Goal: Use online tool/utility: Utilize a website feature to perform a specific function

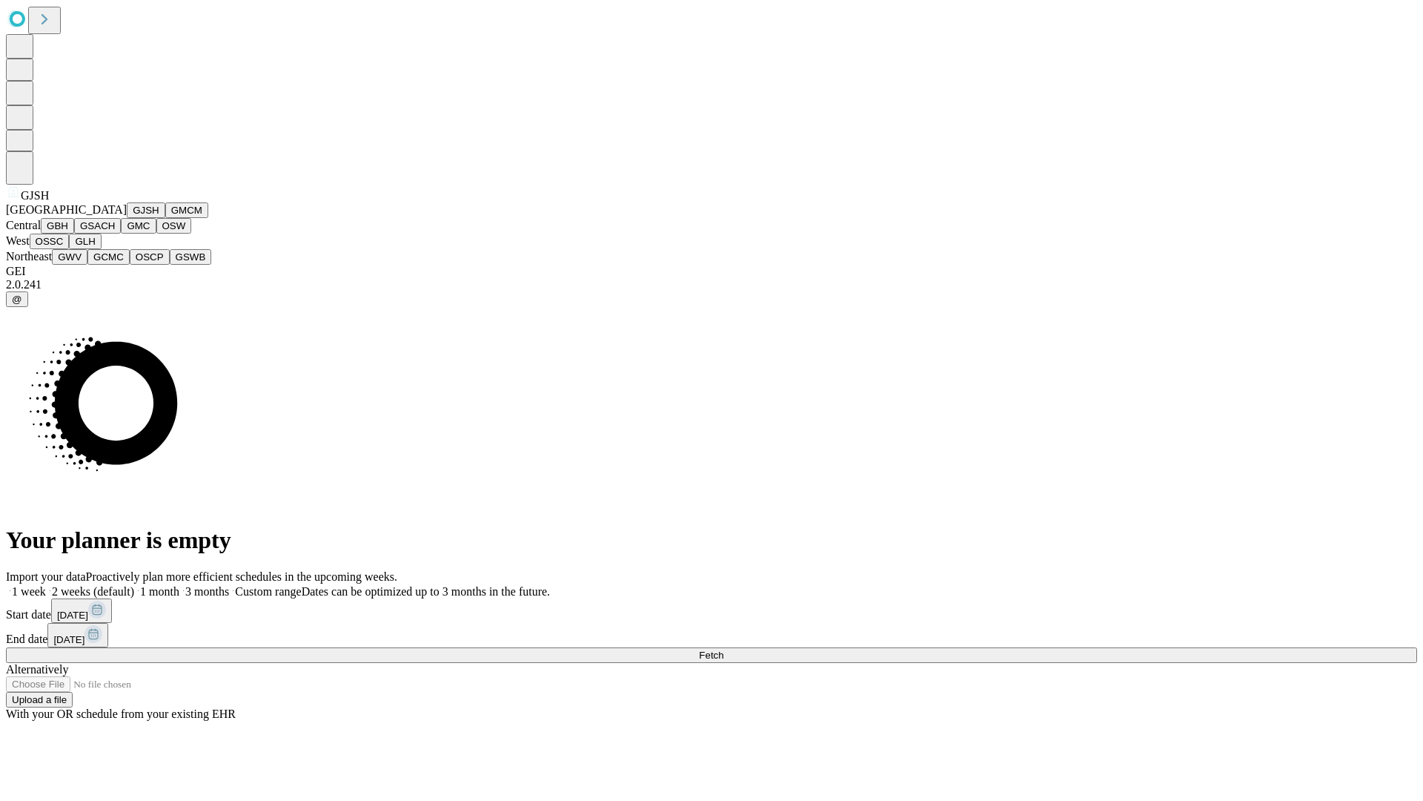
click at [127, 218] on button "GJSH" at bounding box center [146, 210] width 39 height 16
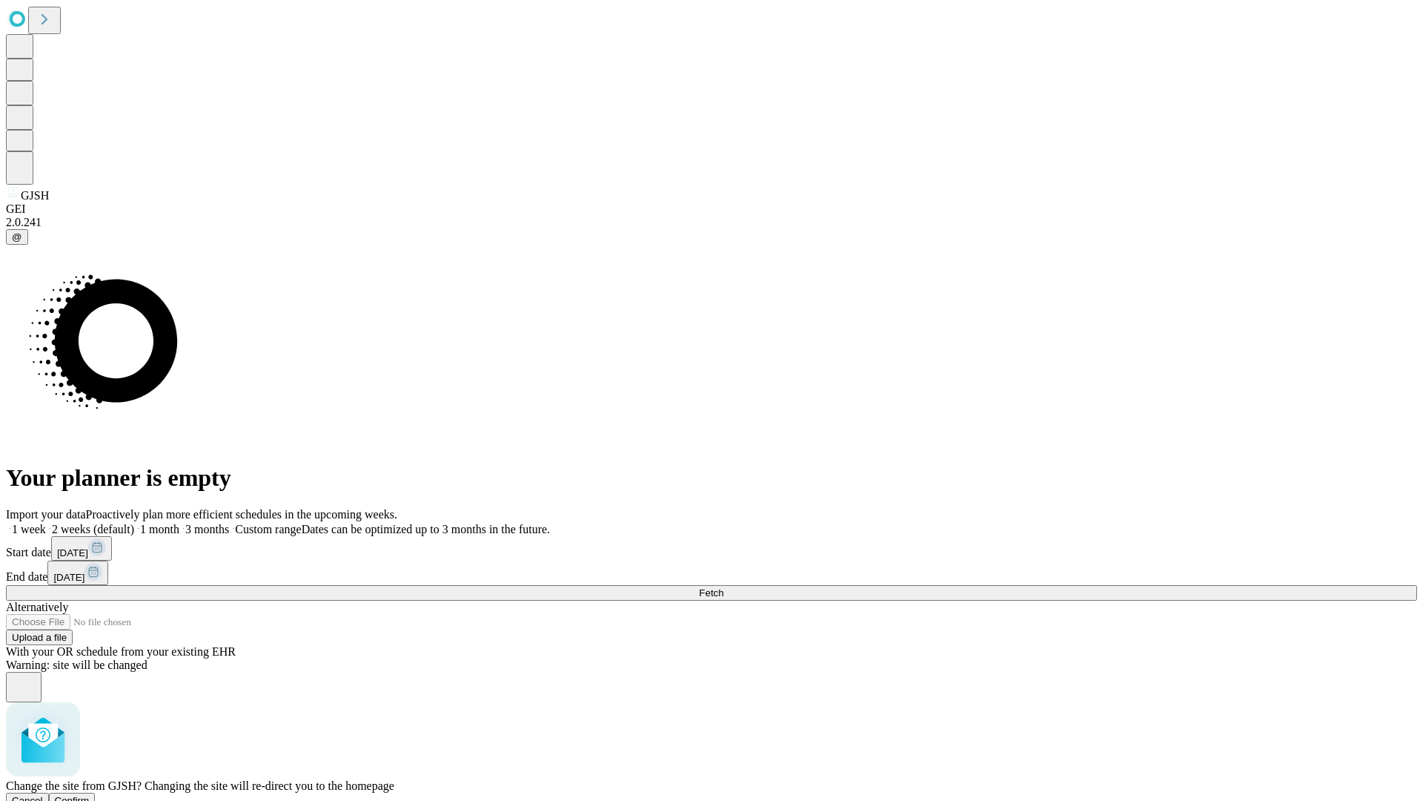
click at [90, 795] on span "Confirm" at bounding box center [72, 800] width 35 height 11
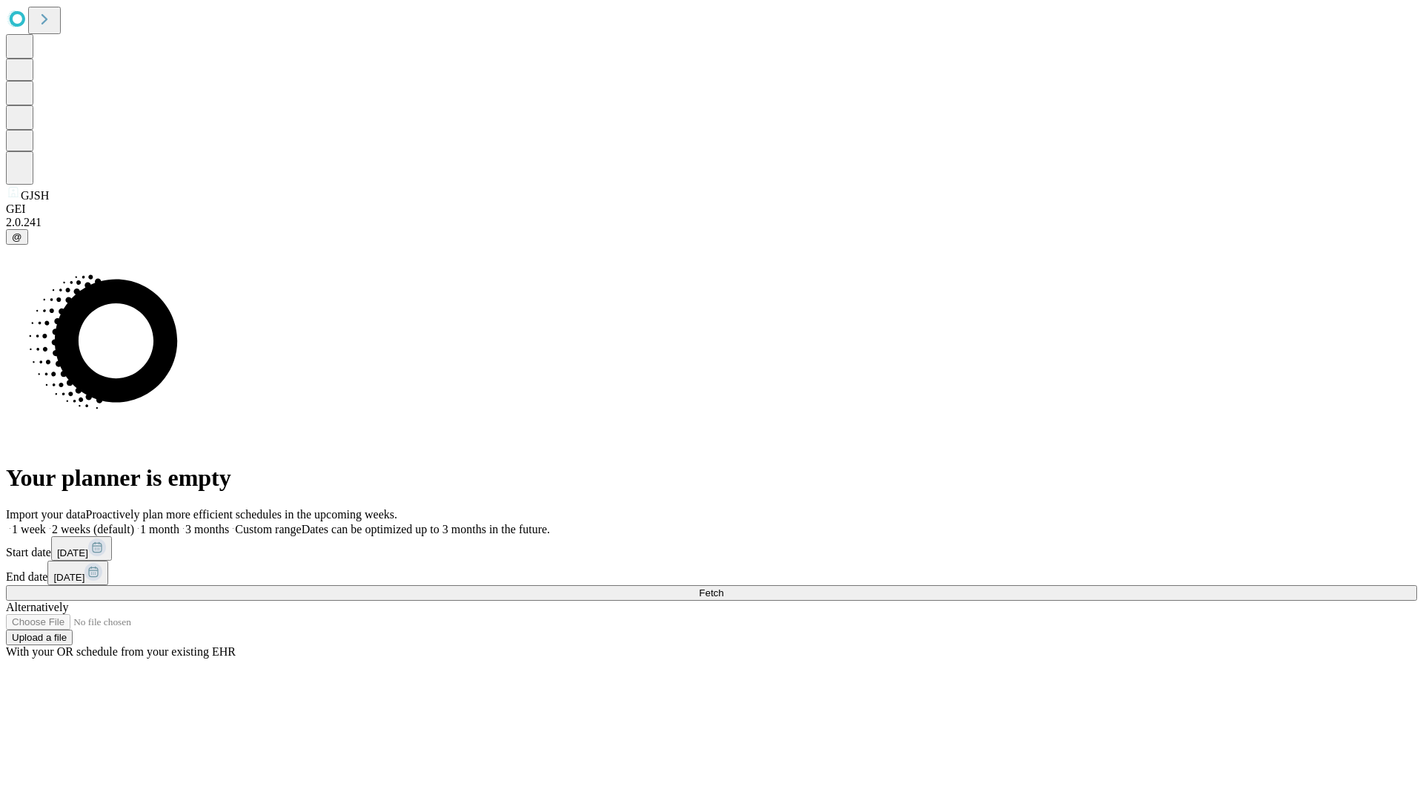
click at [46, 523] on label "1 week" at bounding box center [26, 529] width 40 height 13
click at [723, 587] on span "Fetch" at bounding box center [711, 592] width 24 height 11
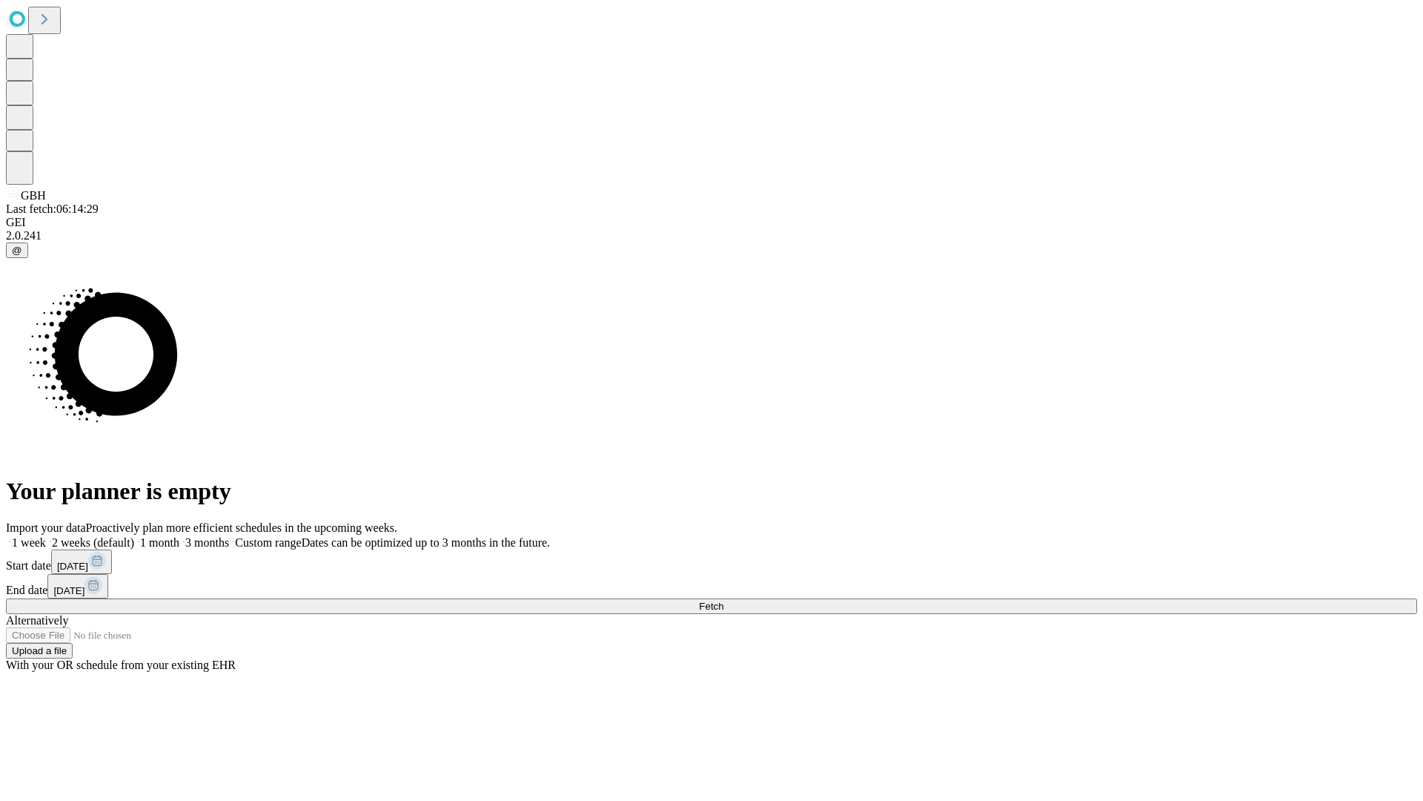
click at [46, 536] on label "1 week" at bounding box center [26, 542] width 40 height 13
click at [723, 600] on span "Fetch" at bounding box center [711, 605] width 24 height 11
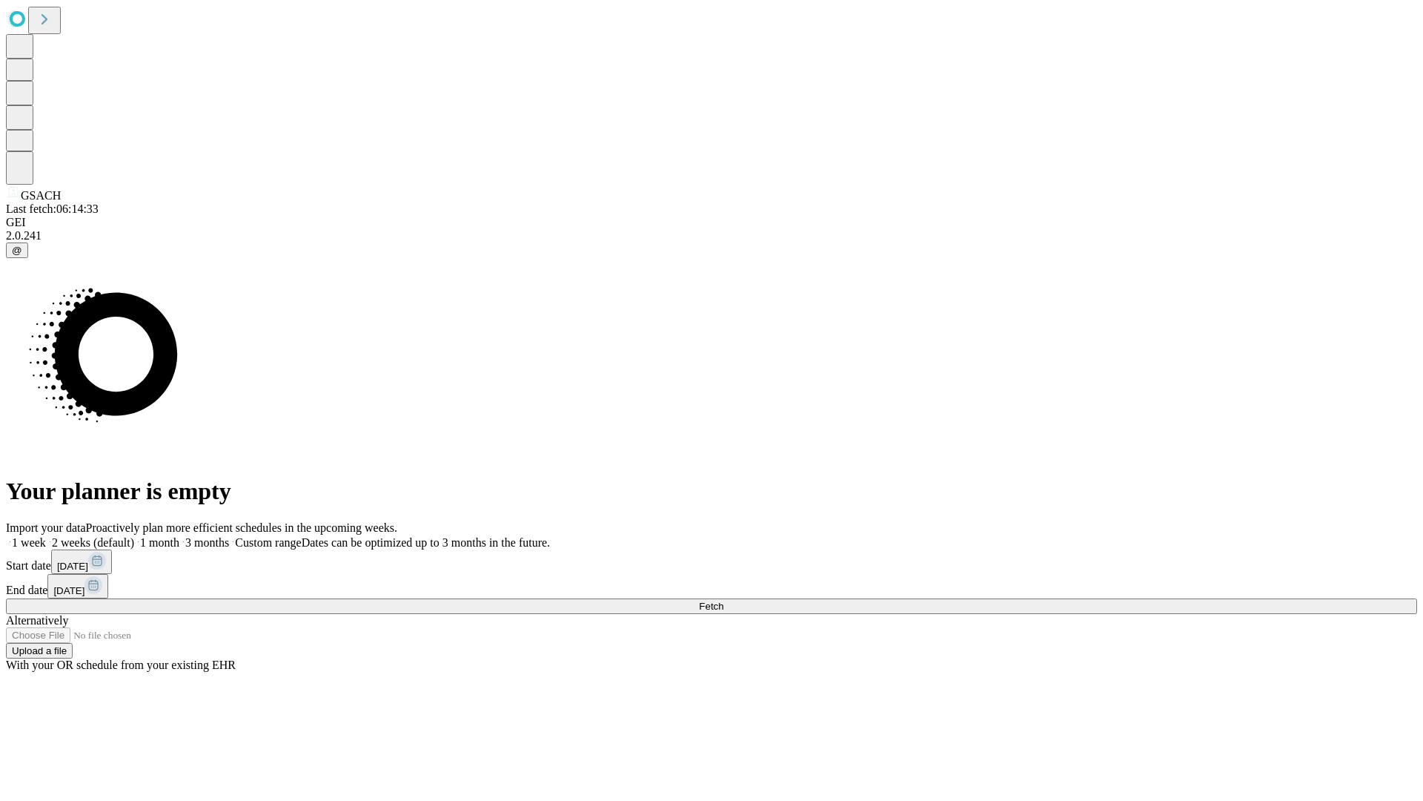
click at [46, 536] on label "1 week" at bounding box center [26, 542] width 40 height 13
click at [723, 600] on span "Fetch" at bounding box center [711, 605] width 24 height 11
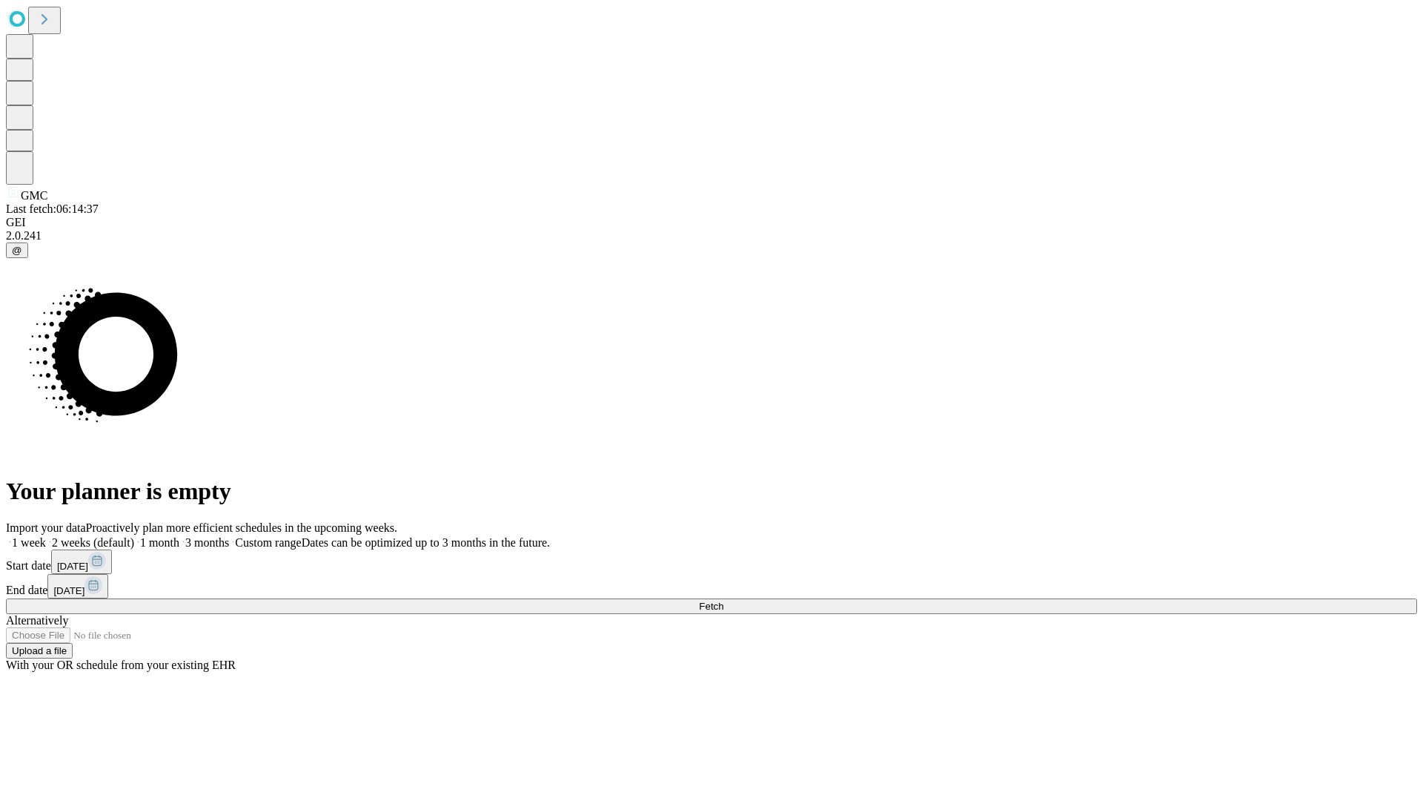
click at [46, 536] on label "1 week" at bounding box center [26, 542] width 40 height 13
click at [723, 600] on span "Fetch" at bounding box center [711, 605] width 24 height 11
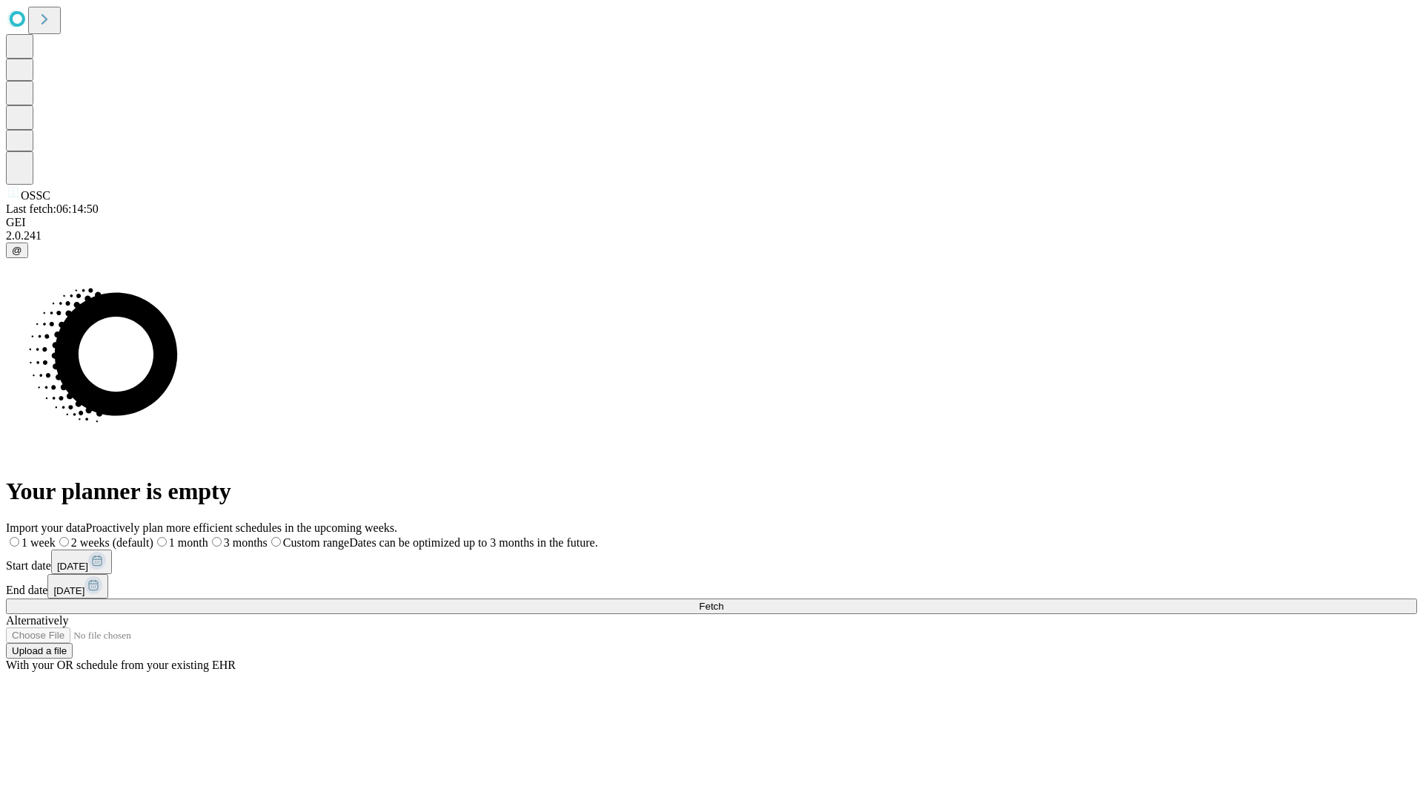
click at [56, 536] on label "1 week" at bounding box center [31, 542] width 50 height 13
click at [723, 600] on span "Fetch" at bounding box center [711, 605] width 24 height 11
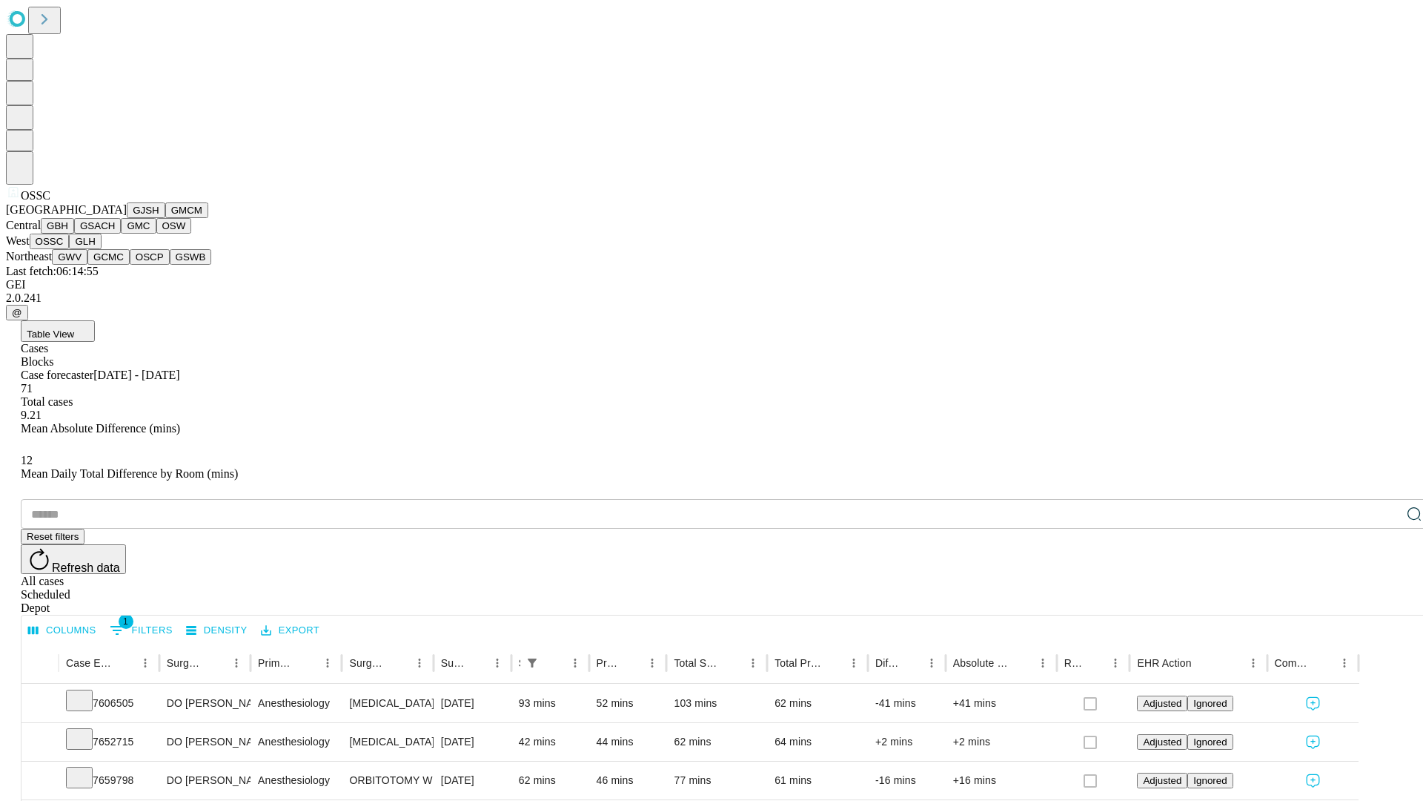
click at [101, 249] on button "GLH" at bounding box center [85, 242] width 32 height 16
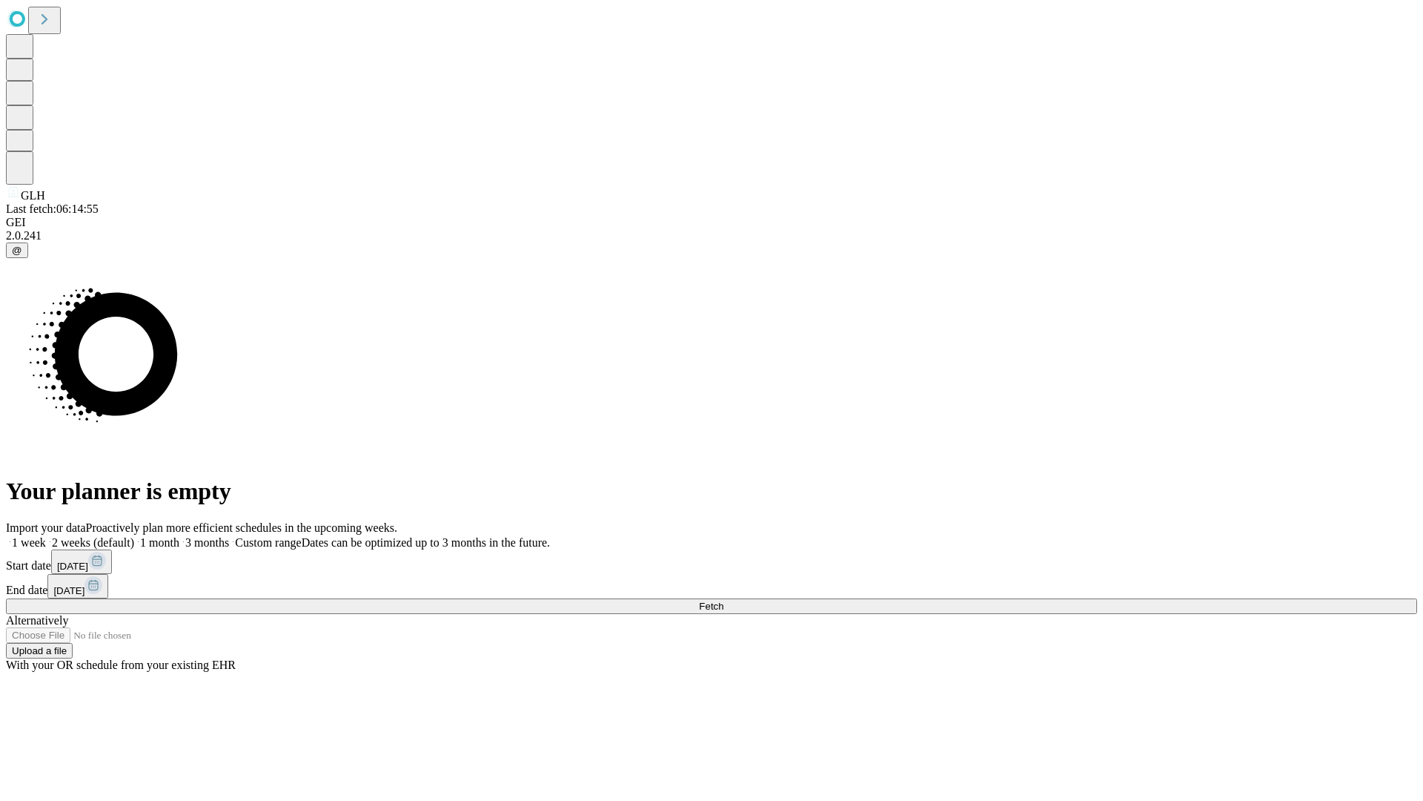
click at [46, 536] on label "1 week" at bounding box center [26, 542] width 40 height 13
click at [723, 600] on span "Fetch" at bounding box center [711, 605] width 24 height 11
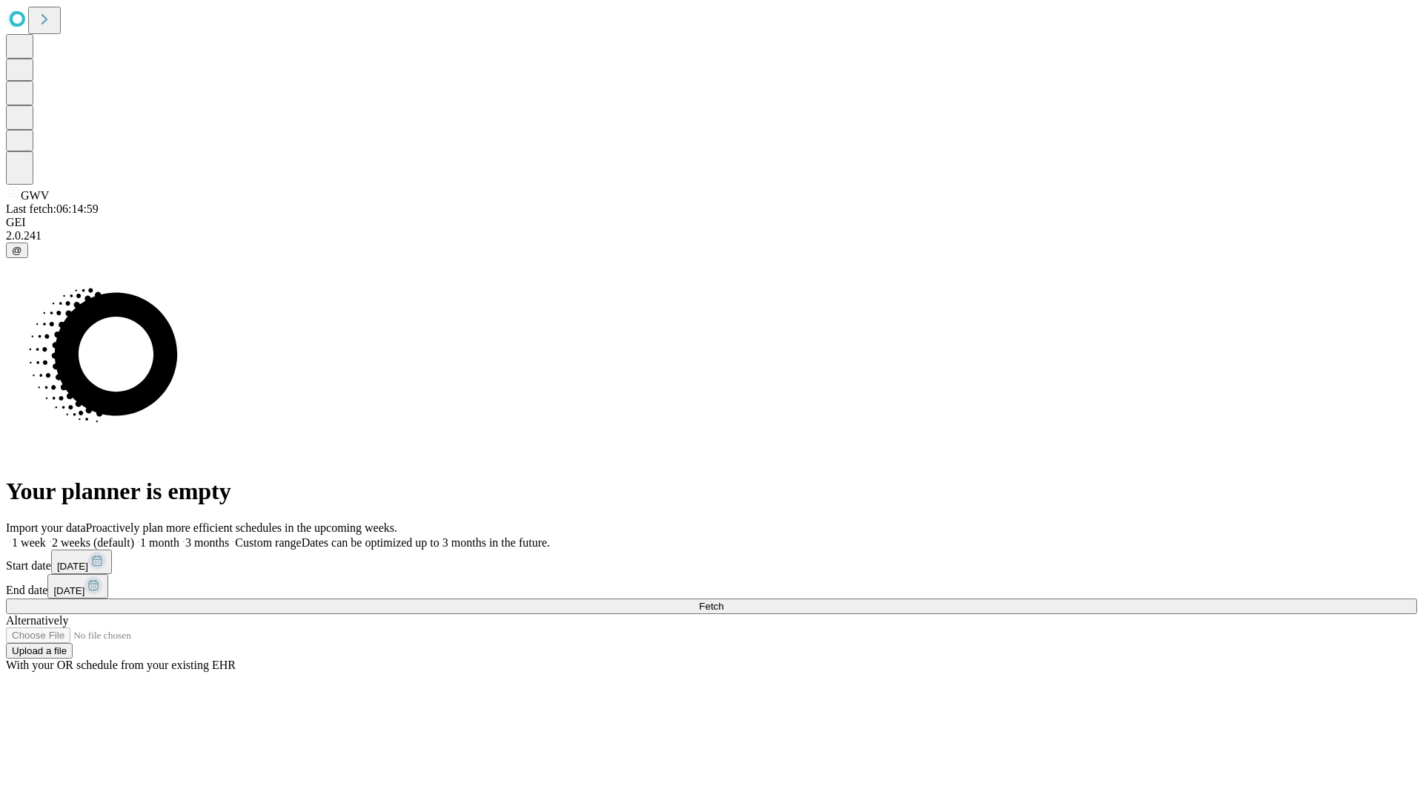
click at [46, 536] on label "1 week" at bounding box center [26, 542] width 40 height 13
click at [723, 600] on span "Fetch" at bounding box center [711, 605] width 24 height 11
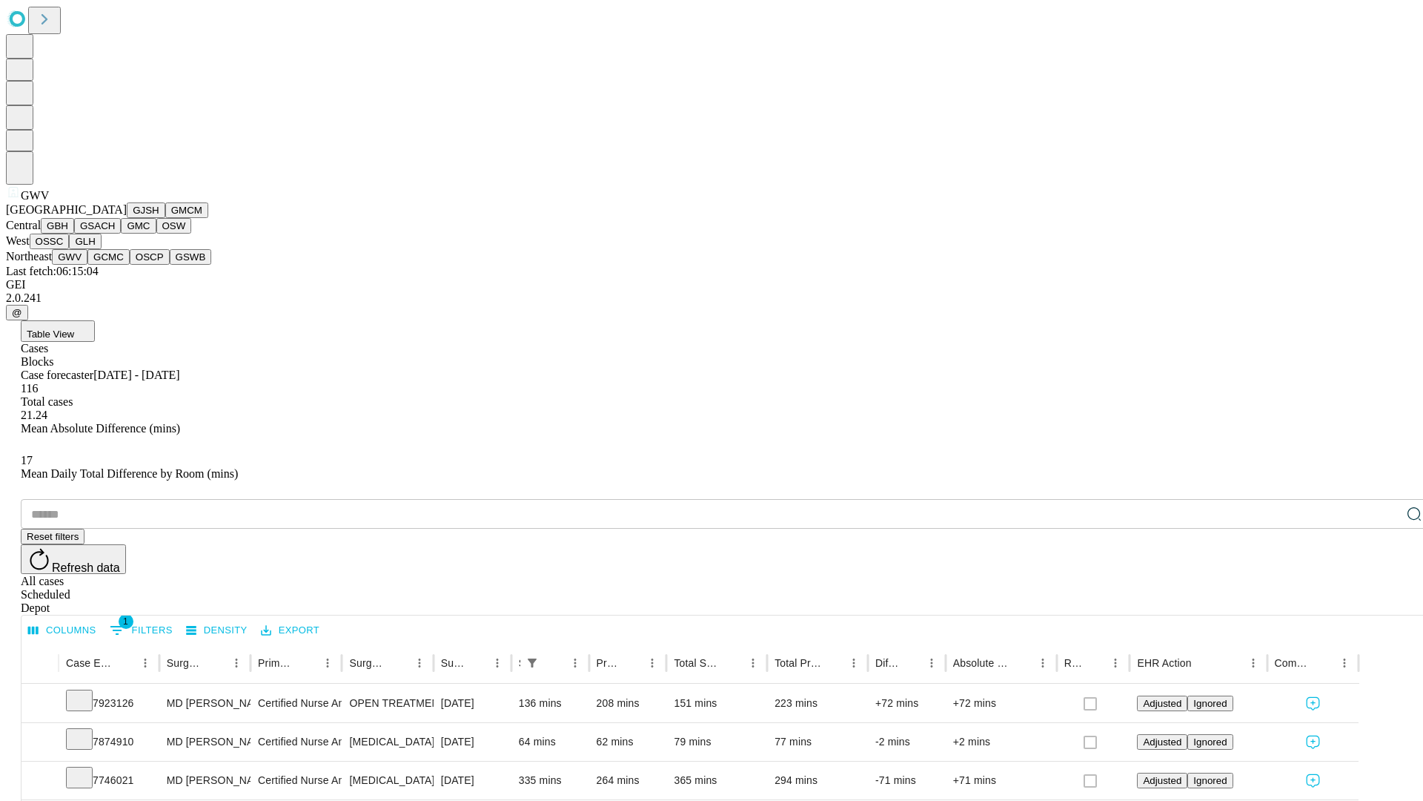
click at [115, 265] on button "GCMC" at bounding box center [108, 257] width 42 height 16
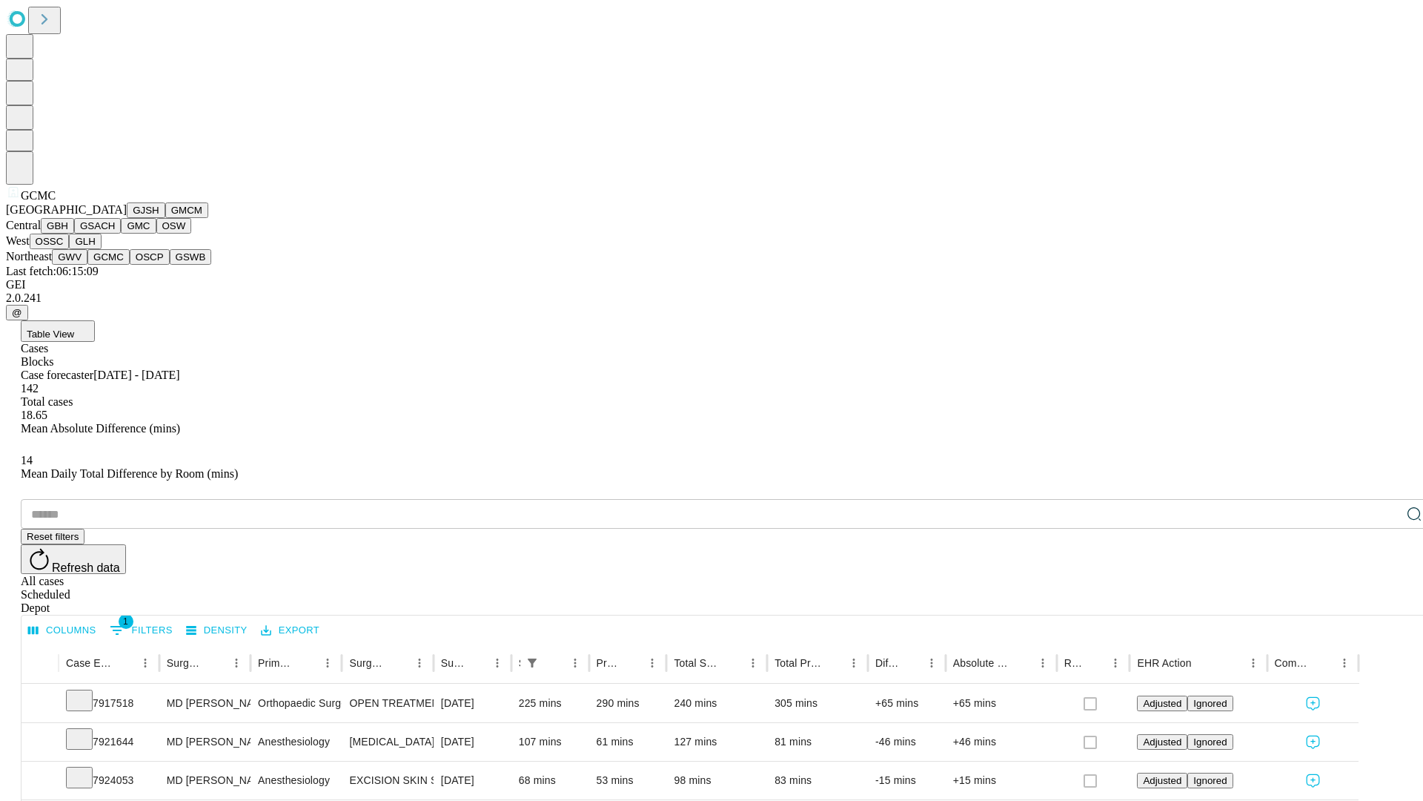
click at [130, 265] on button "OSCP" at bounding box center [150, 257] width 40 height 16
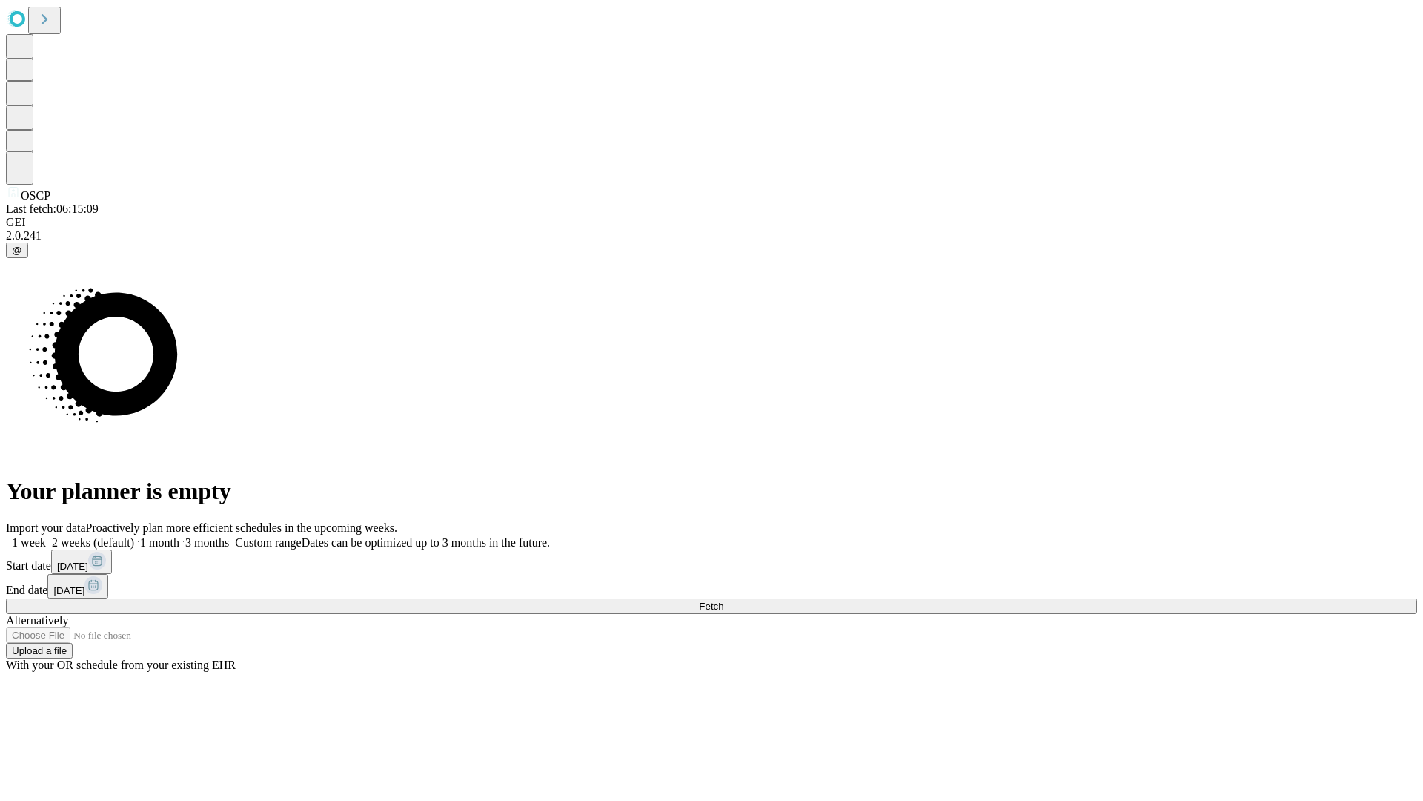
click at [723, 600] on span "Fetch" at bounding box center [711, 605] width 24 height 11
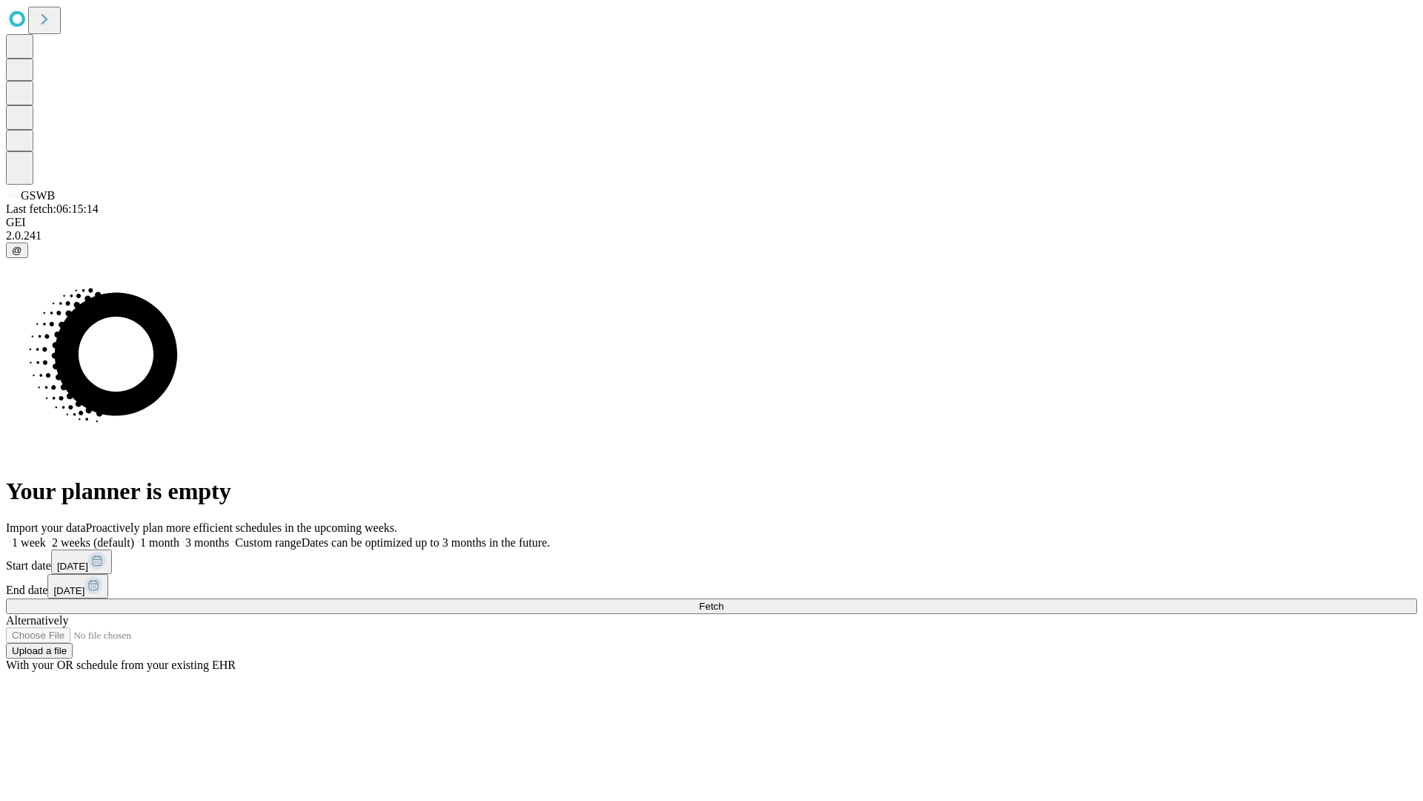
click at [46, 536] on label "1 week" at bounding box center [26, 542] width 40 height 13
click at [723, 600] on span "Fetch" at bounding box center [711, 605] width 24 height 11
